Goal: Navigation & Orientation: Find specific page/section

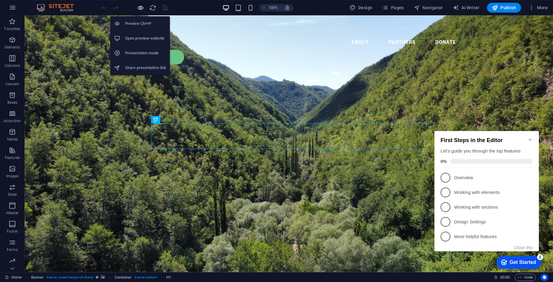
click at [141, 7] on icon "button" at bounding box center [140, 7] width 7 height 7
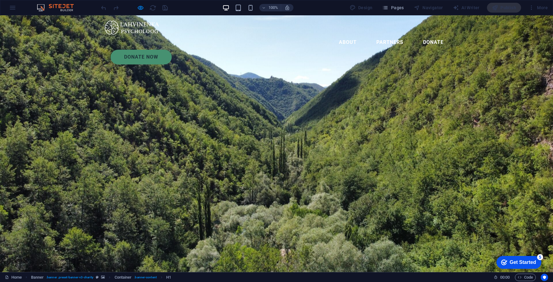
click at [132, 26] on img at bounding box center [131, 27] width 55 height 15
click at [132, 30] on img at bounding box center [131, 27] width 55 height 15
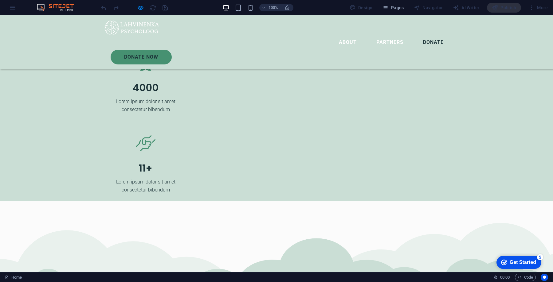
scroll to position [1219, 0]
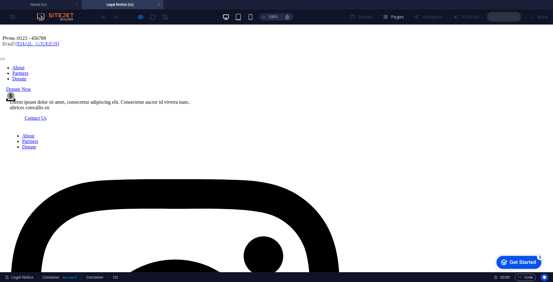
scroll to position [0, 0]
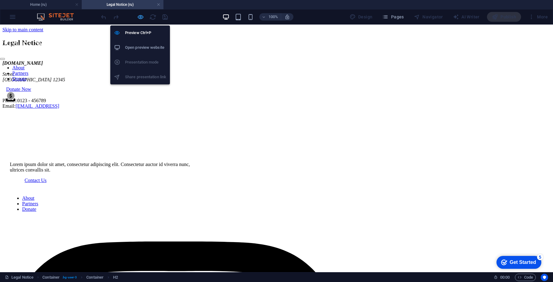
click at [143, 19] on icon "button" at bounding box center [140, 17] width 7 height 7
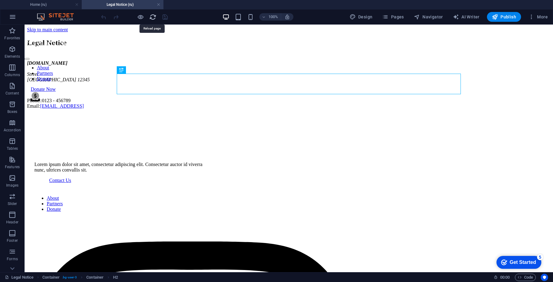
click at [155, 16] on icon "reload" at bounding box center [152, 17] width 7 height 7
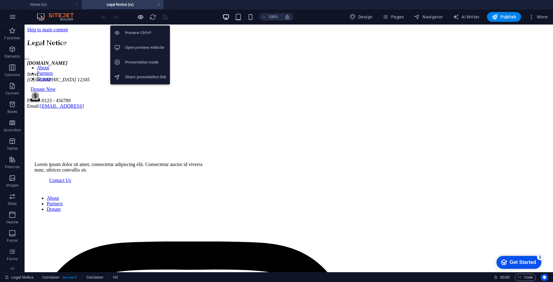
click at [138, 20] on icon "button" at bounding box center [140, 17] width 7 height 7
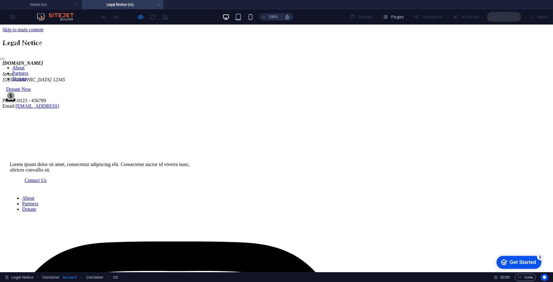
click at [55, 39] on img at bounding box center [27, 46] width 55 height 15
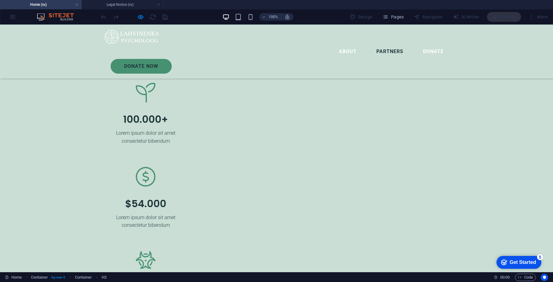
scroll to position [931, 0]
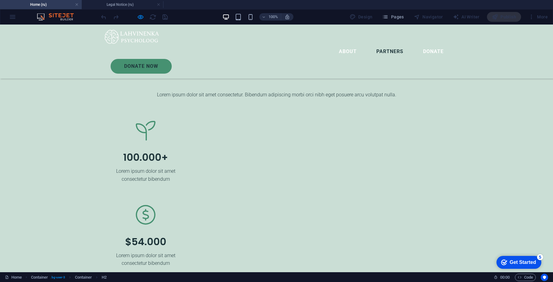
drag, startPoint x: 165, startPoint y: 114, endPoint x: 334, endPoint y: 111, distance: 169.3
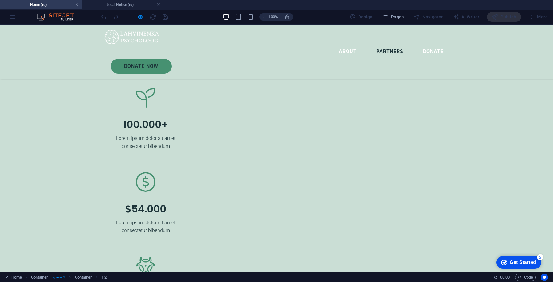
scroll to position [953, 0]
